Goal: Task Accomplishment & Management: Use online tool/utility

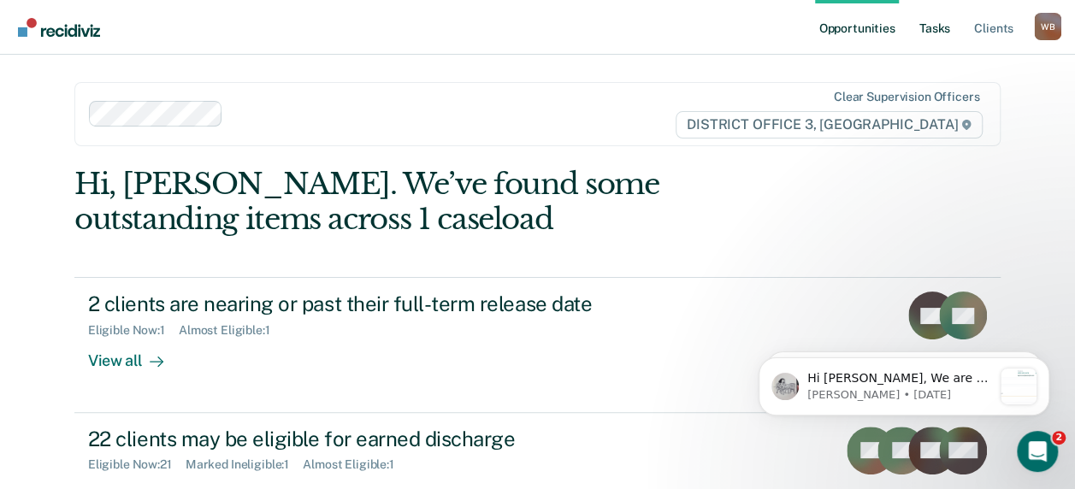
click at [946, 30] on link "Tasks" at bounding box center [935, 27] width 38 height 55
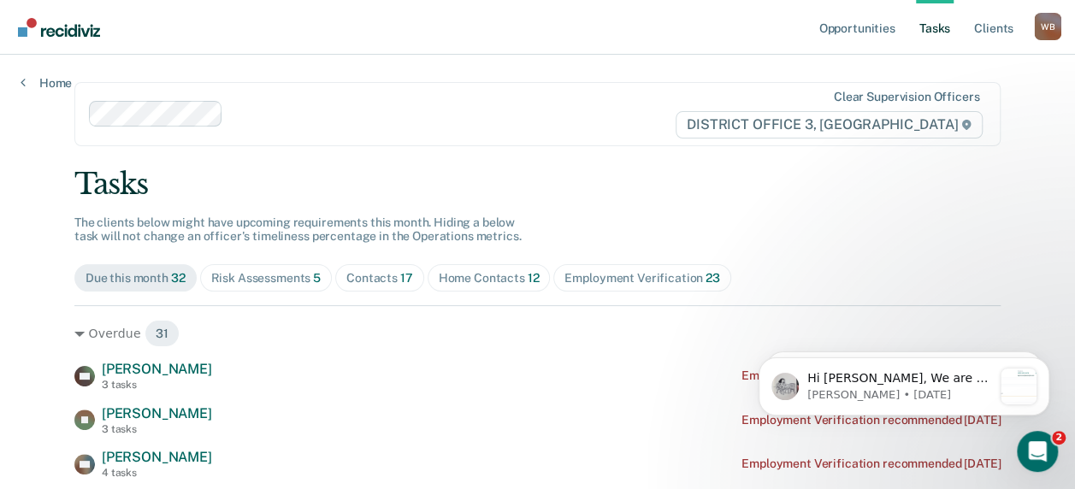
click at [263, 267] on span "Risk Assessments 5" at bounding box center [266, 277] width 133 height 27
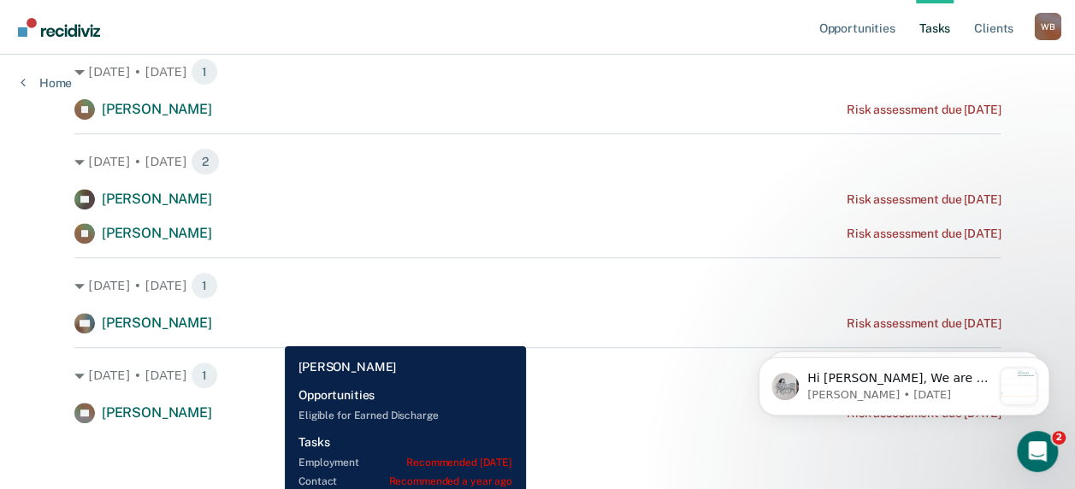
scroll to position [263, 0]
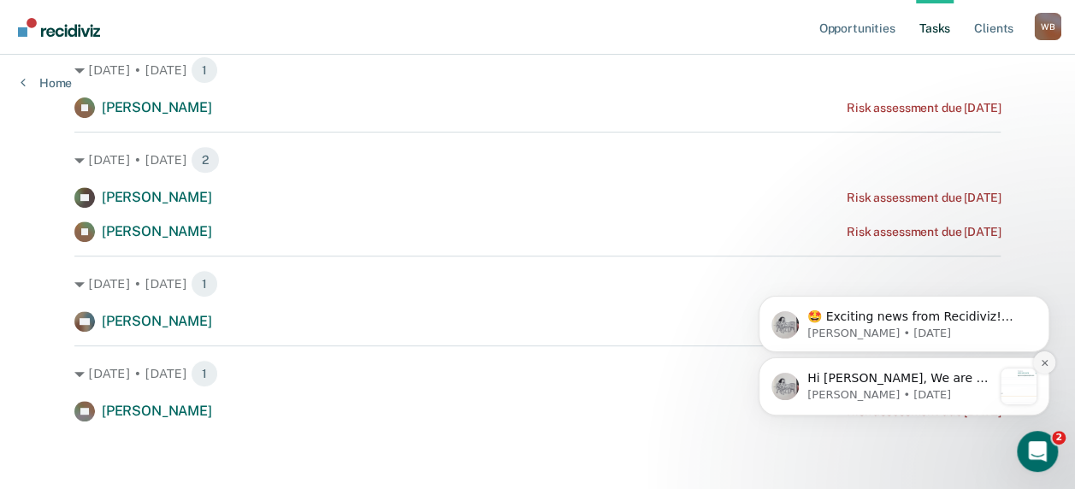
click at [1048, 360] on icon "Dismiss notification" at bounding box center [1044, 362] width 9 height 9
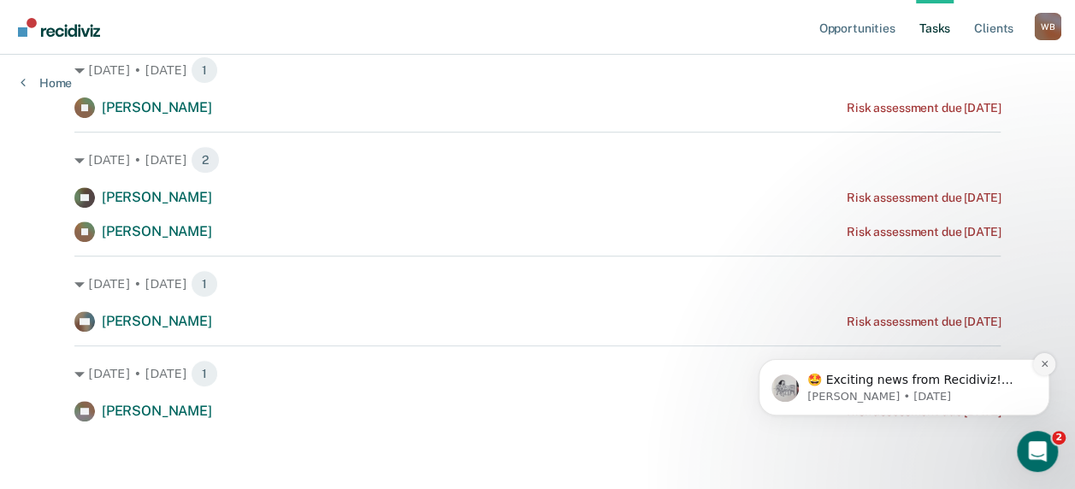
click at [1046, 367] on icon "Dismiss notification" at bounding box center [1044, 363] width 9 height 9
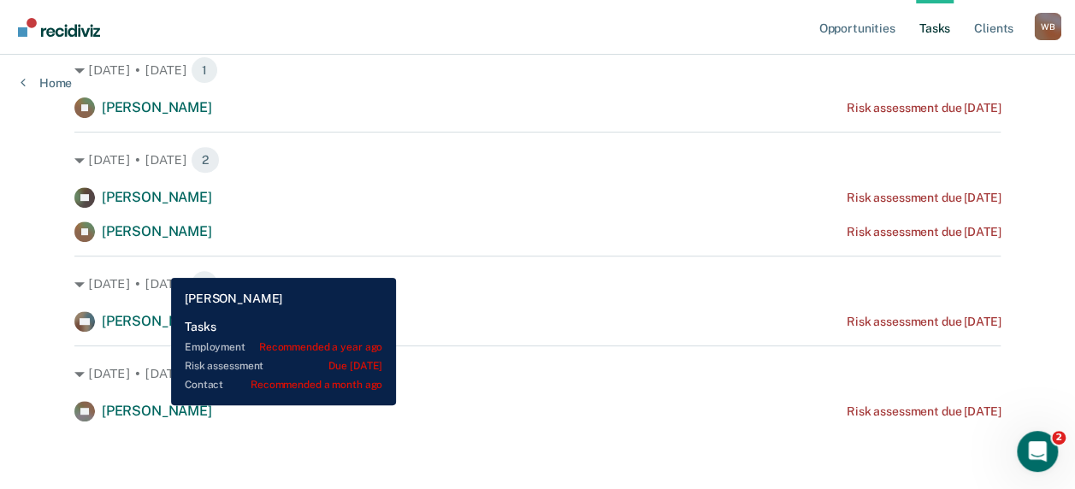
click at [158, 405] on span "[PERSON_NAME]" at bounding box center [157, 411] width 110 height 16
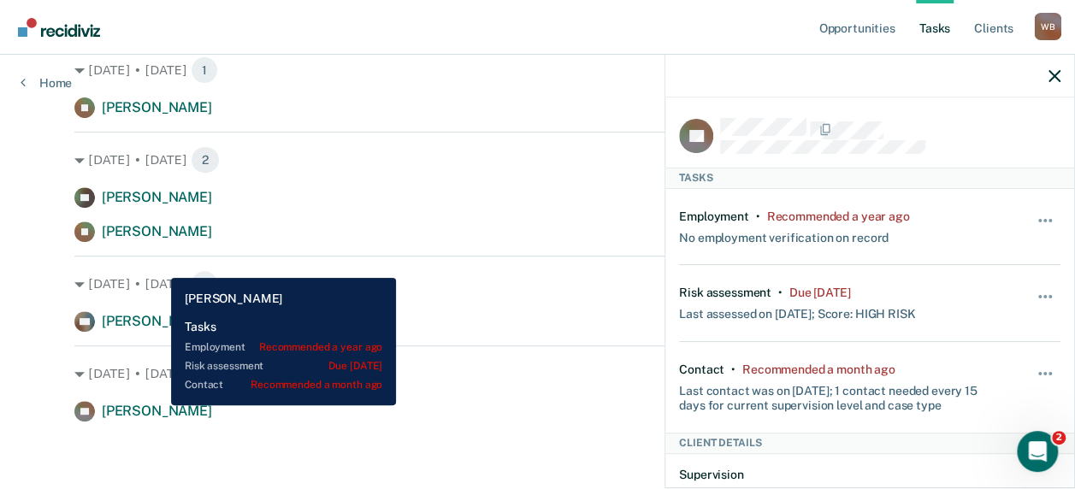
click at [158, 405] on span "[PERSON_NAME]" at bounding box center [157, 411] width 110 height 16
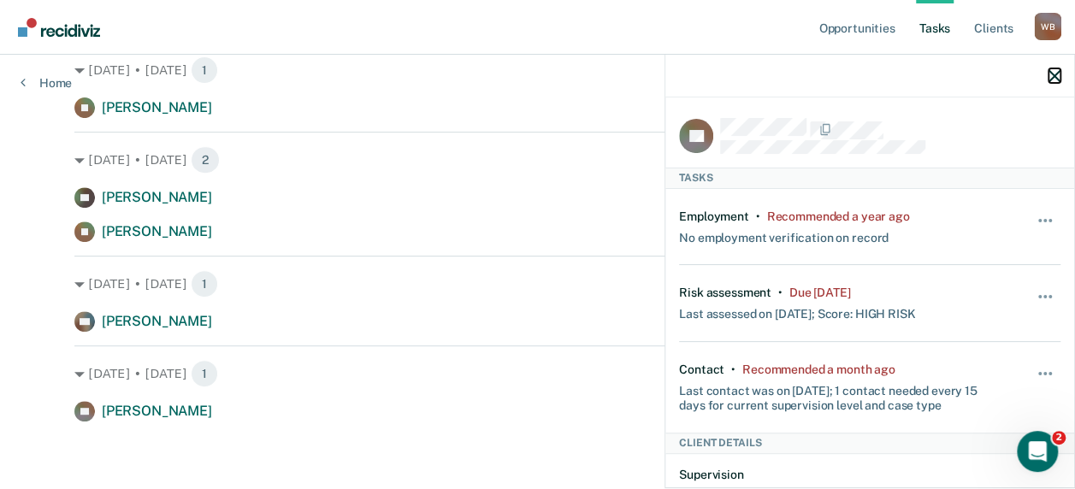
click at [1052, 70] on icon "button" at bounding box center [1054, 76] width 12 height 12
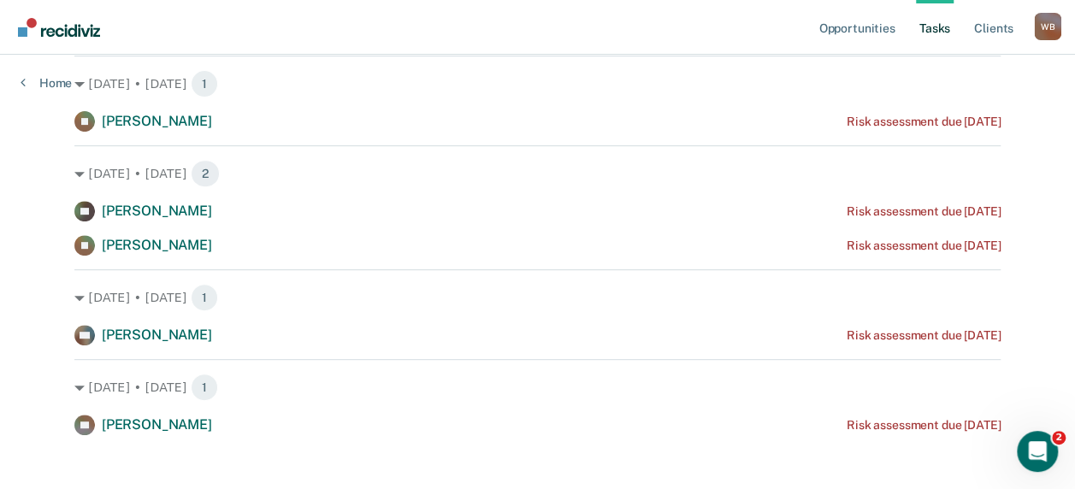
scroll to position [0, 0]
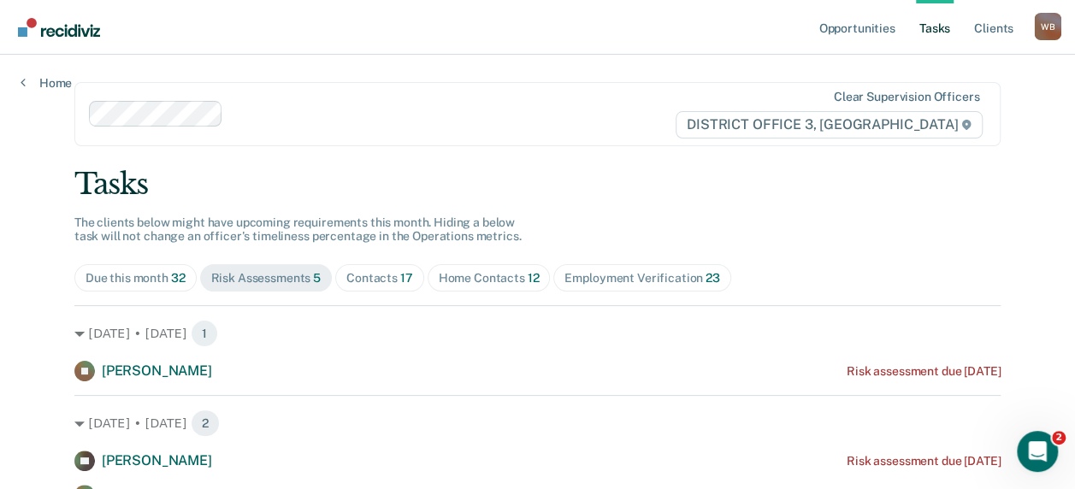
click at [353, 271] on span "Contacts 17" at bounding box center [379, 277] width 89 height 27
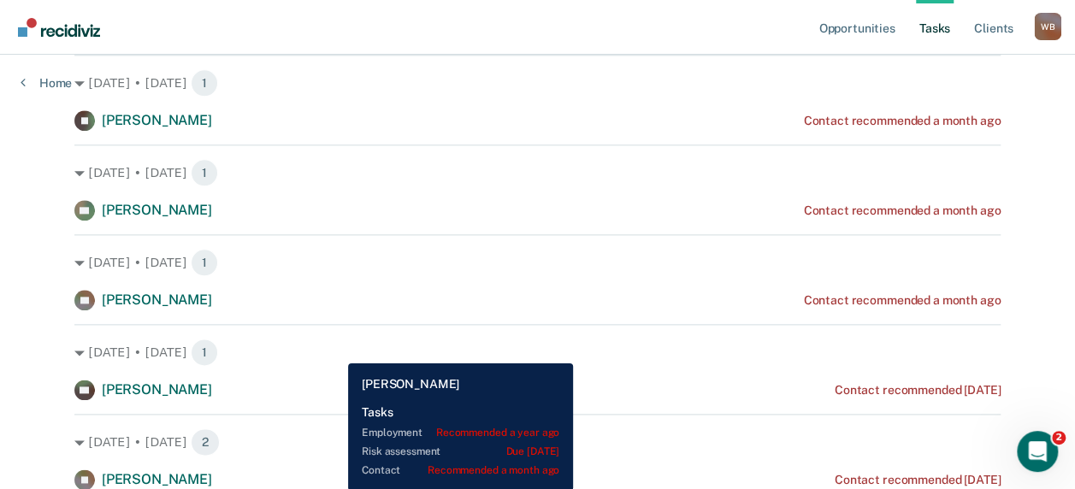
scroll to position [940, 0]
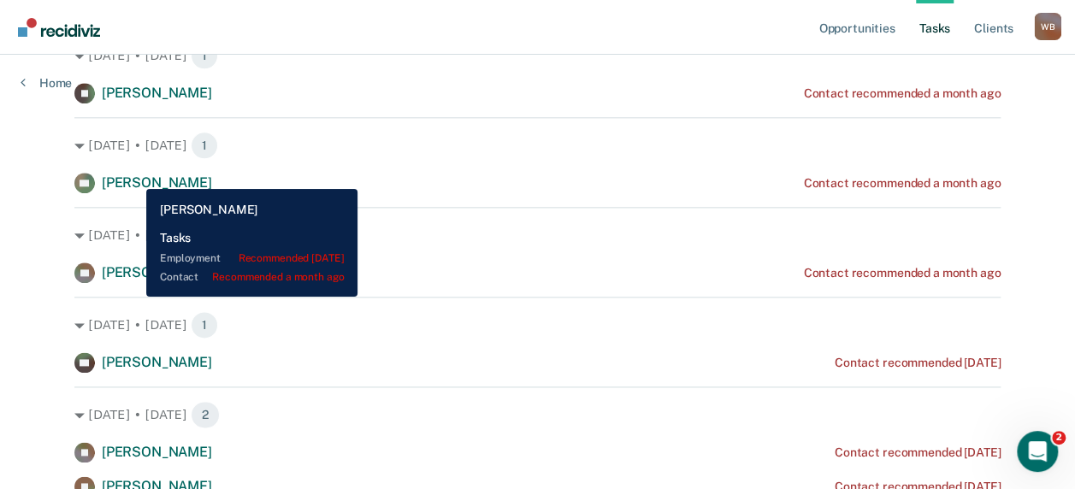
click at [133, 176] on span "[PERSON_NAME]" at bounding box center [157, 182] width 110 height 16
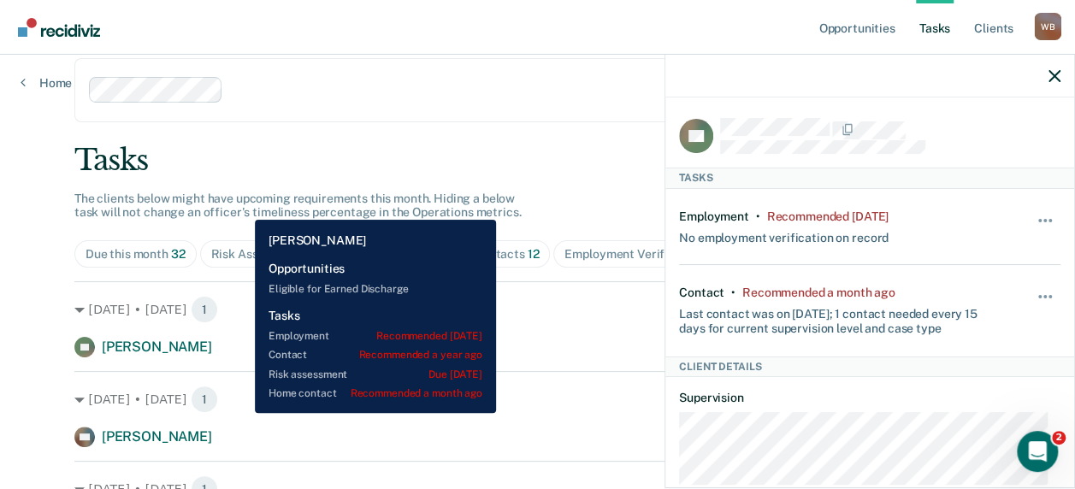
scroll to position [0, 0]
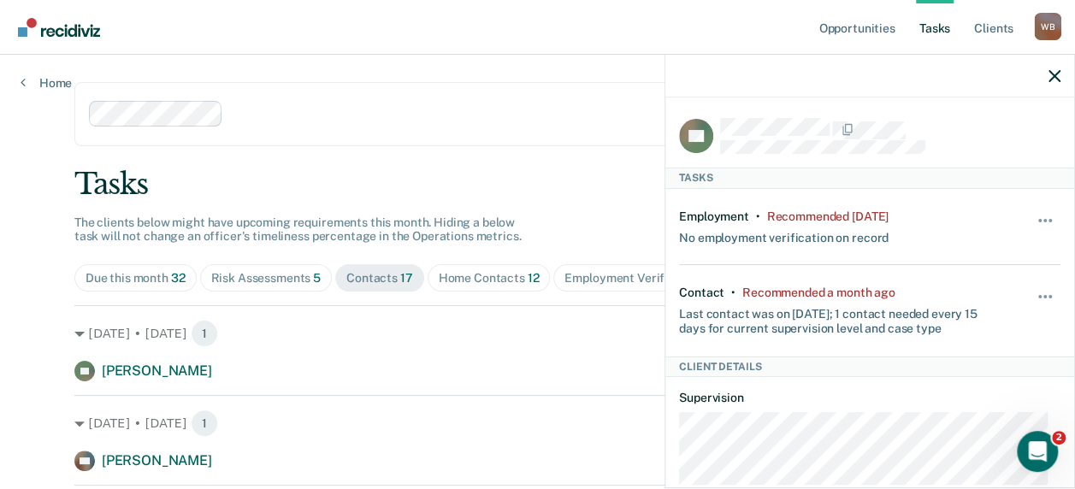
click at [354, 109] on div at bounding box center [452, 114] width 444 height 20
click at [480, 31] on nav "Opportunities Tasks Client s [PERSON_NAME] [PERSON_NAME] Profile How it works L…" at bounding box center [537, 27] width 1047 height 54
click at [263, 268] on span "Risk Assessments 5" at bounding box center [266, 277] width 133 height 27
click at [1052, 75] on icon "button" at bounding box center [1054, 76] width 12 height 12
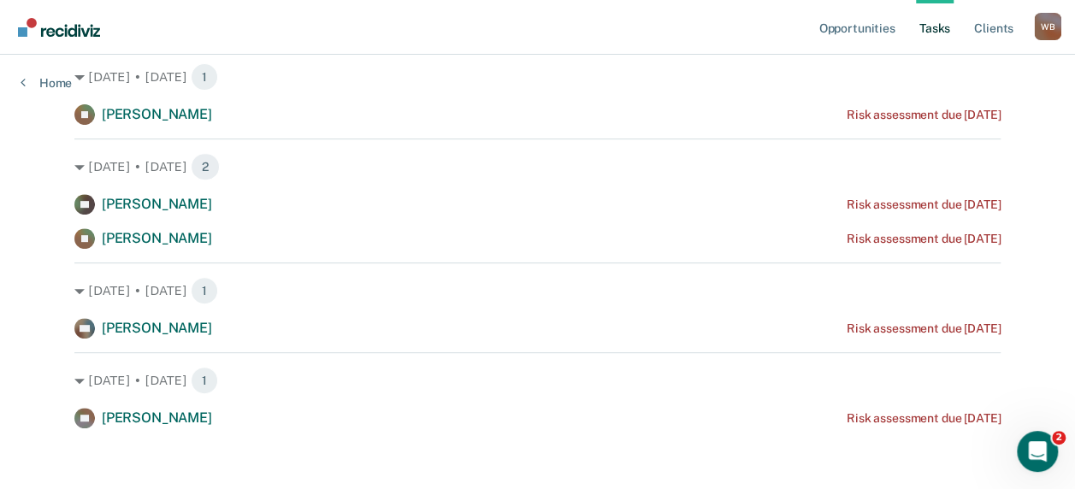
scroll to position [171, 0]
